Goal: Contribute content: Add original content to the website for others to see

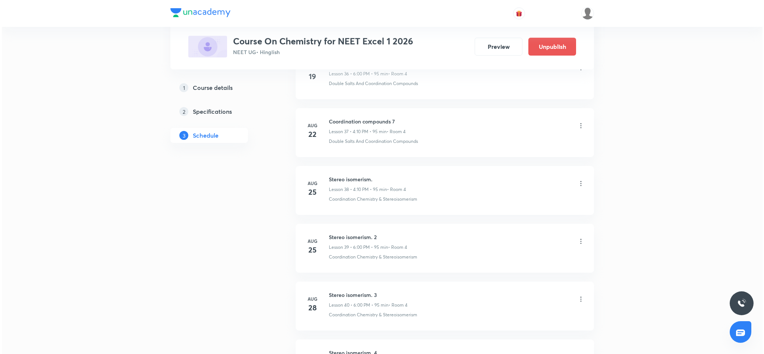
scroll to position [2629, 0]
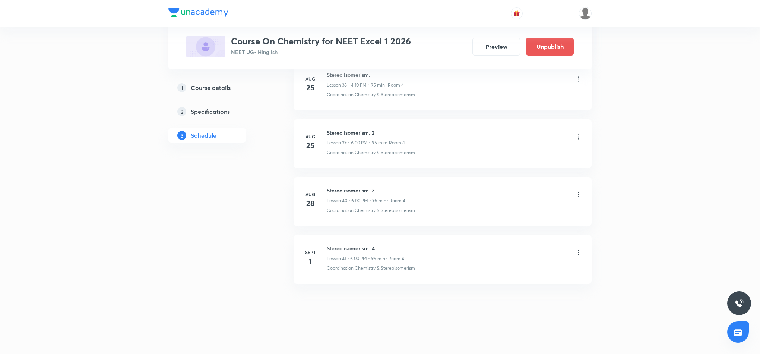
click at [577, 252] on icon at bounding box center [578, 252] width 7 height 7
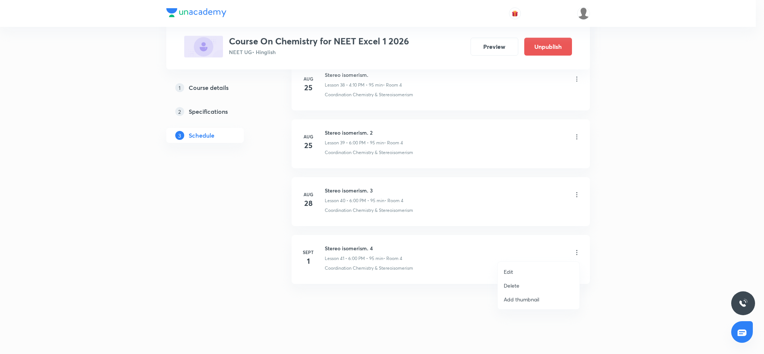
click at [510, 272] on p "Edit" at bounding box center [507, 272] width 9 height 8
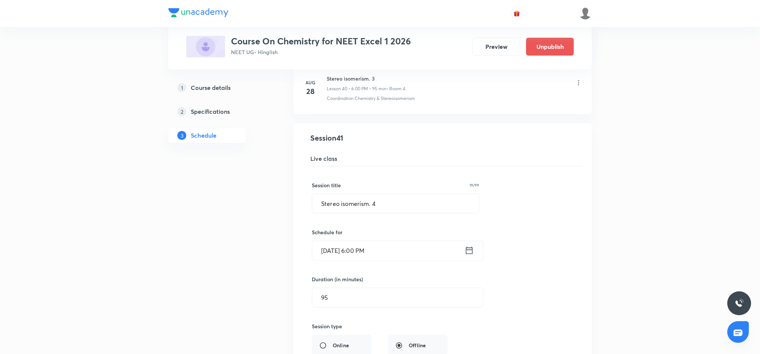
scroll to position [2350, 0]
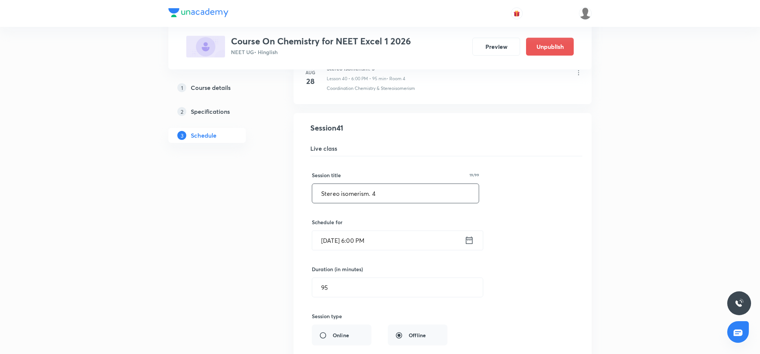
click at [387, 203] on input "Stereo isomerism. 4" at bounding box center [395, 193] width 167 height 19
type input "S"
type input "h"
drag, startPoint x: 320, startPoint y: 208, endPoint x: 373, endPoint y: 209, distance: 52.9
click at [373, 203] on input "Haloalkanes Qnd" at bounding box center [395, 193] width 167 height 19
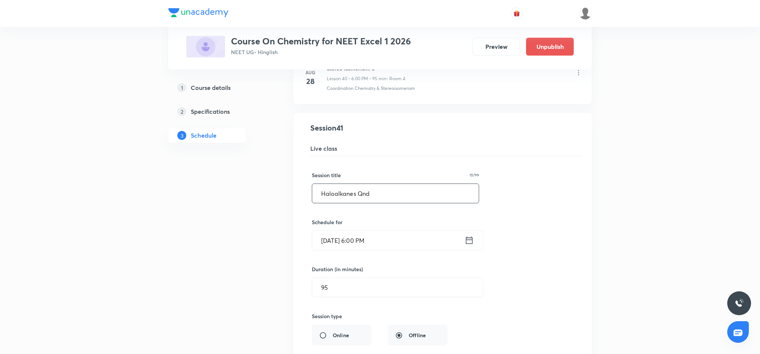
paste input "haloalkanes and haloarenes"
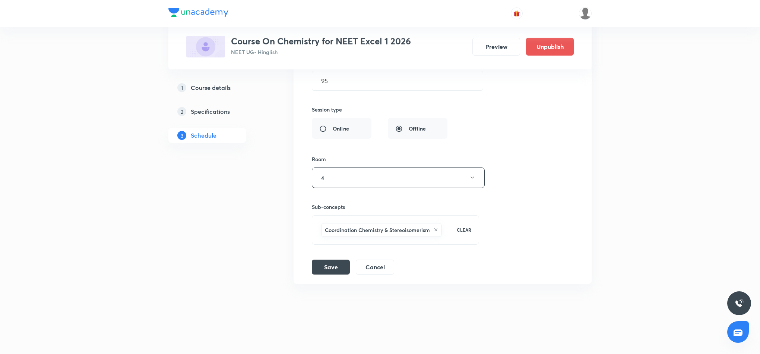
scroll to position [2574, 0]
type input "Haloalkanes and Haloarenes"
click at [338, 265] on button "Save" at bounding box center [331, 266] width 38 height 15
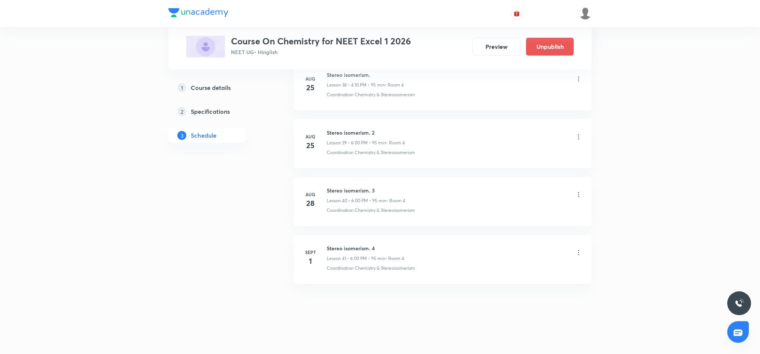
scroll to position [2285, 0]
